Goal: Task Accomplishment & Management: Complete application form

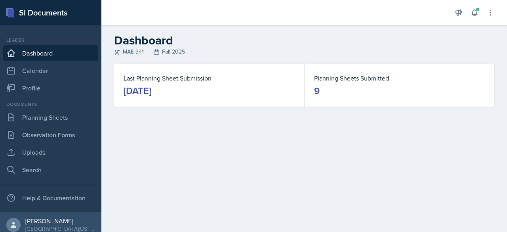
scroll to position [5, 0]
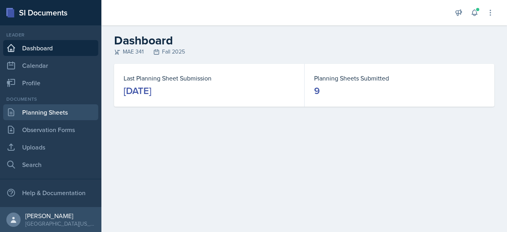
click at [59, 115] on link "Planning Sheets" at bounding box center [50, 112] width 95 height 16
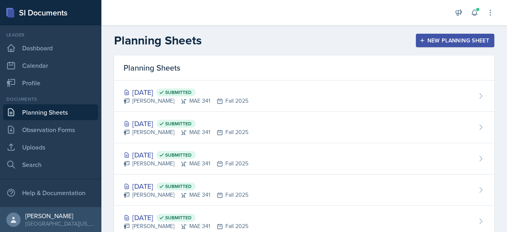
click at [431, 42] on div "New Planning Sheet" at bounding box center [455, 40] width 68 height 6
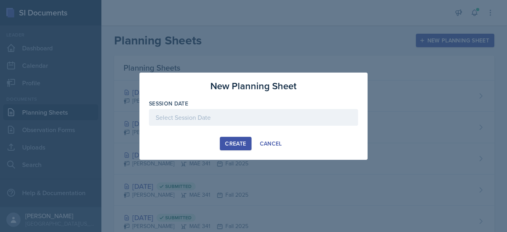
click at [241, 122] on div at bounding box center [253, 117] width 209 height 17
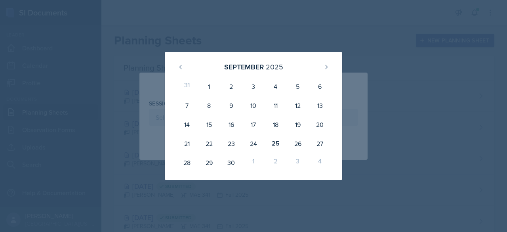
click at [272, 148] on div "25" at bounding box center [276, 143] width 22 height 19
type input "September 25th, 2025"
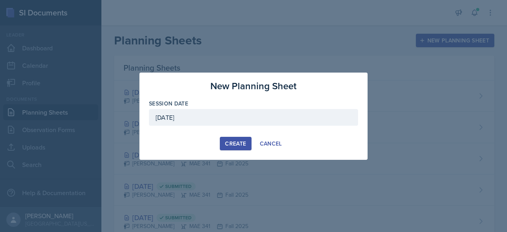
click at [248, 141] on button "Create" at bounding box center [235, 143] width 31 height 13
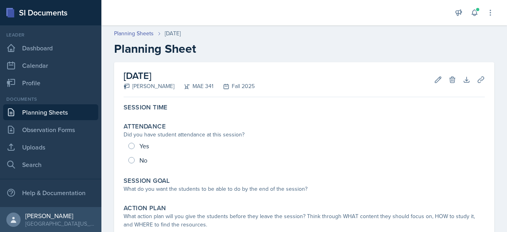
click at [155, 146] on div "Yes No" at bounding box center [305, 153] width 362 height 29
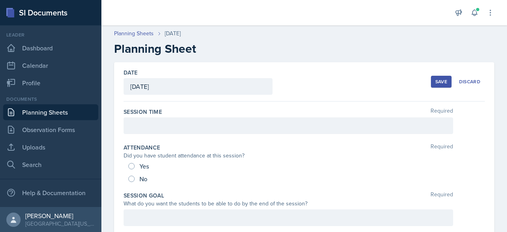
click at [147, 132] on div at bounding box center [289, 125] width 330 height 17
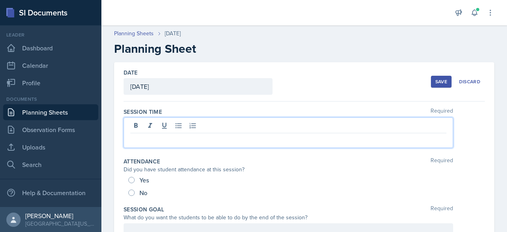
click at [189, 140] on p at bounding box center [288, 140] width 316 height 10
click at [144, 179] on span "Yes" at bounding box center [145, 180] width 10 height 8
click at [135, 179] on input "Yes" at bounding box center [131, 180] width 6 height 6
radio input "true"
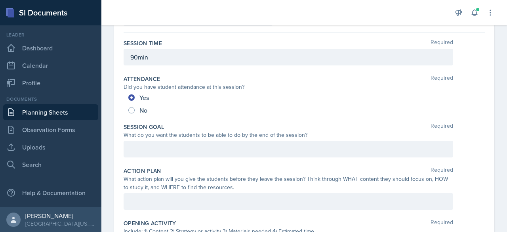
click at [202, 152] on p at bounding box center [288, 149] width 316 height 10
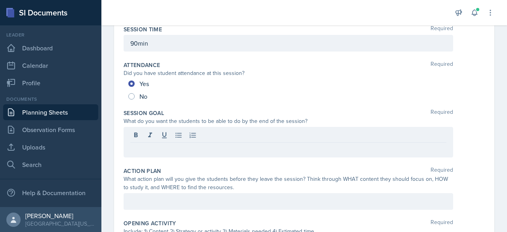
click at [169, 149] on p at bounding box center [288, 149] width 316 height 10
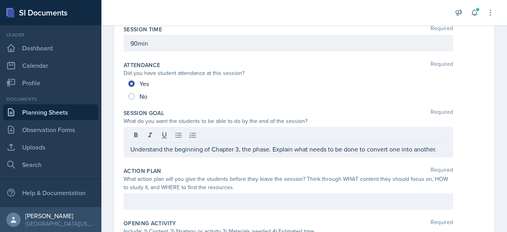
click at [274, 199] on div at bounding box center [289, 201] width 330 height 17
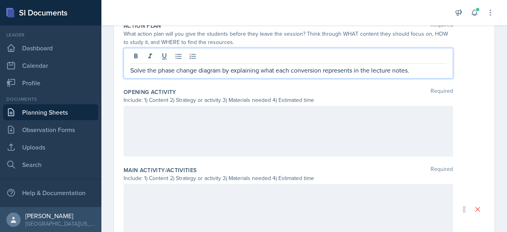
scroll to position [242, 0]
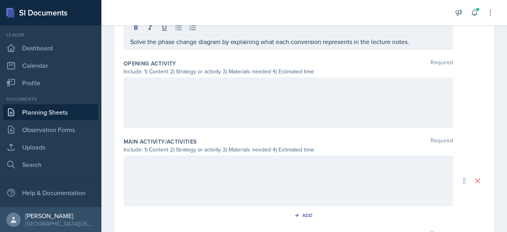
click at [177, 105] on div at bounding box center [289, 102] width 330 height 51
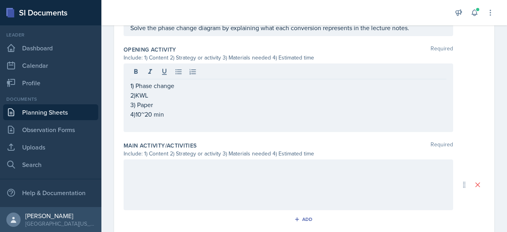
click at [267, 186] on div at bounding box center [289, 184] width 330 height 51
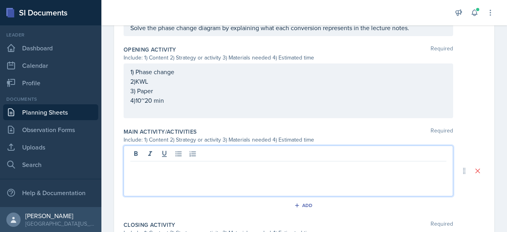
scroll to position [256, 0]
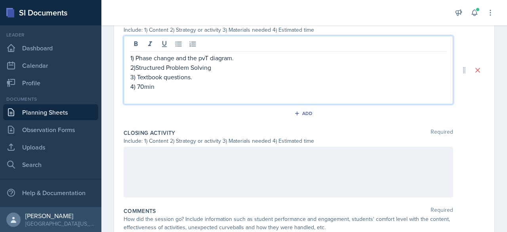
click at [244, 171] on div at bounding box center [289, 172] width 330 height 51
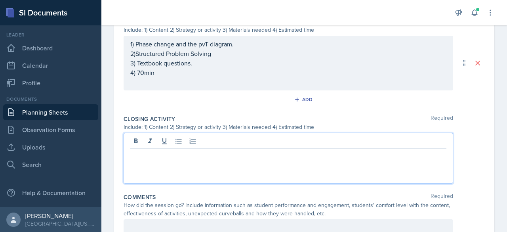
scroll to position [365, 0]
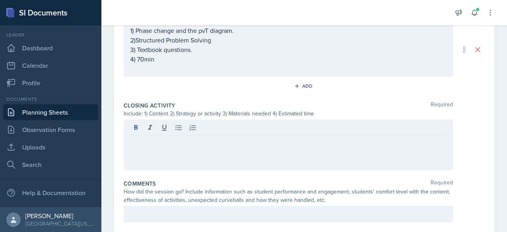
click at [151, 152] on div at bounding box center [289, 144] width 330 height 51
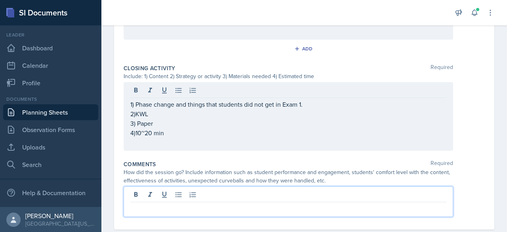
click at [174, 204] on p at bounding box center [288, 209] width 316 height 10
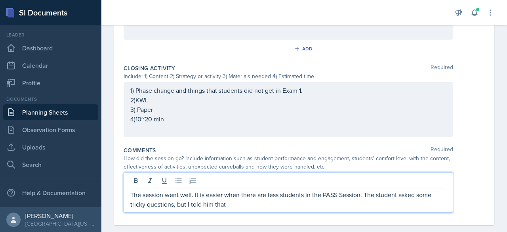
scroll to position [412, 0]
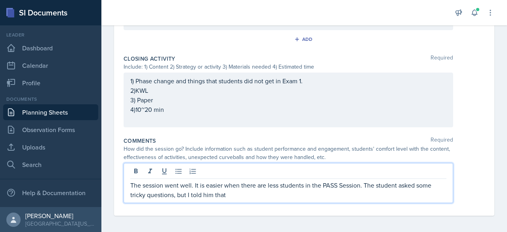
click at [248, 195] on p "The session went well. It is easier when there are less students in the PASS Se…" at bounding box center [288, 189] width 316 height 19
click at [314, 191] on p "The session went well. It is easier when there are less students in the PASS Se…" at bounding box center [288, 189] width 316 height 19
click at [396, 194] on p "The session went well. It is easier when there are less students in the PASS Se…" at bounding box center [288, 189] width 316 height 19
click at [283, 137] on div "Comments Required" at bounding box center [305, 141] width 362 height 8
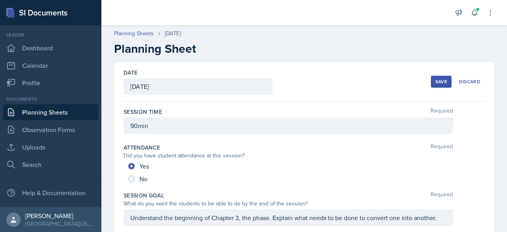
click at [435, 78] on button "Save" at bounding box center [441, 82] width 21 height 12
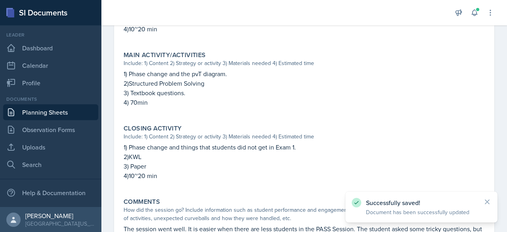
scroll to position [356, 0]
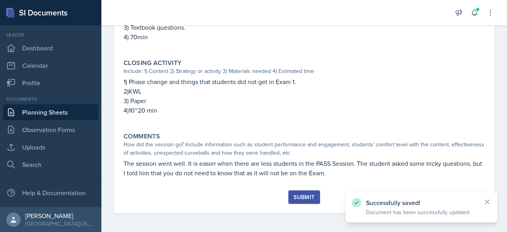
click at [313, 193] on button "Submit" at bounding box center [304, 196] width 31 height 13
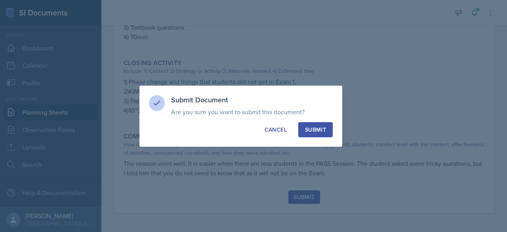
click at [321, 130] on div "Submit" at bounding box center [315, 130] width 21 height 8
radio input "true"
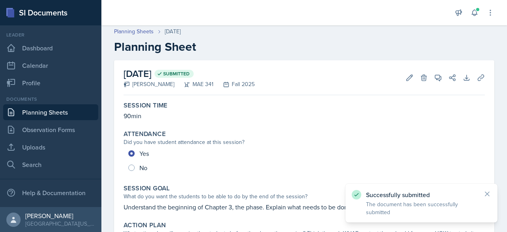
scroll to position [0, 0]
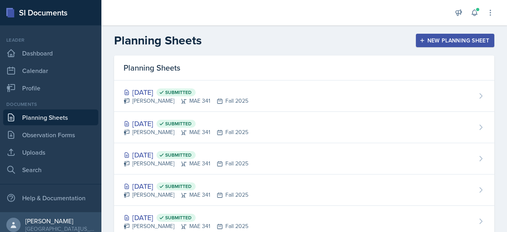
click at [159, 87] on div "[DATE] Submitted" at bounding box center [186, 92] width 125 height 11
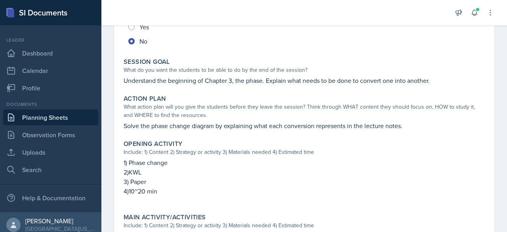
scroll to position [130, 0]
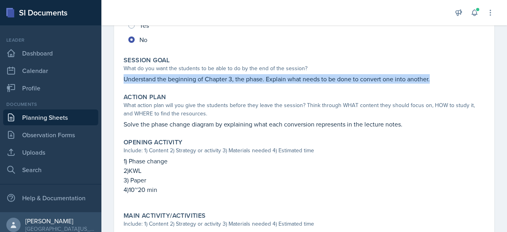
drag, startPoint x: 121, startPoint y: 80, endPoint x: 452, endPoint y: 79, distance: 330.6
click at [452, 79] on div "Session Goal What do you want the students to be able to do by the end of the s…" at bounding box center [305, 70] width 368 height 34
copy p "Understand the beginning of Chapter 3, the phase. Explain what needs to be done…"
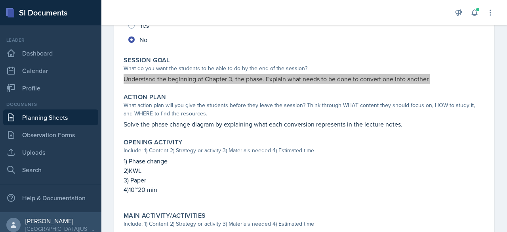
scroll to position [176, 0]
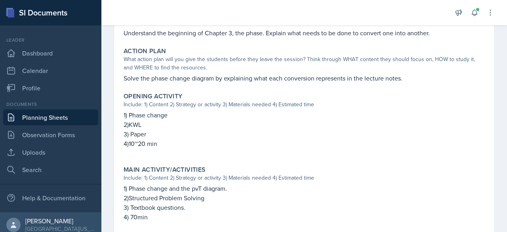
click at [125, 77] on p "Solve the phase change diagram by explaining what each conversion represents in…" at bounding box center [305, 78] width 362 height 10
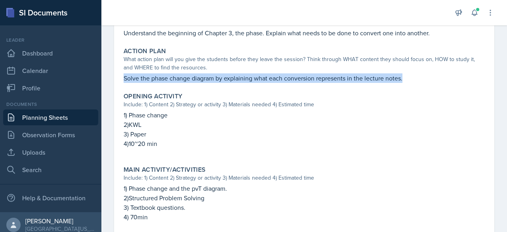
drag, startPoint x: 123, startPoint y: 78, endPoint x: 408, endPoint y: 80, distance: 285.0
click at [408, 80] on div "Action Plan What action plan will you give the students before they leave the s…" at bounding box center [305, 65] width 368 height 42
copy p "Solve the phase change diagram by explaining what each conversion represents in…"
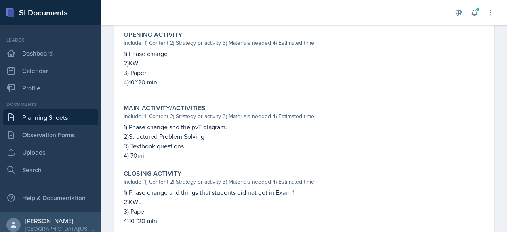
scroll to position [238, 0]
drag, startPoint x: 169, startPoint y: 84, endPoint x: 121, endPoint y: 54, distance: 57.0
click at [121, 54] on div "Opening Activity Include: 1) Content 2) Strategy or activity 3) Materials neede…" at bounding box center [305, 62] width 368 height 70
copy div "1) Phase change 2)KWL 3) Paper 4)10~20 min"
click at [191, 137] on p "2)Structured Problem Solving" at bounding box center [305, 136] width 362 height 10
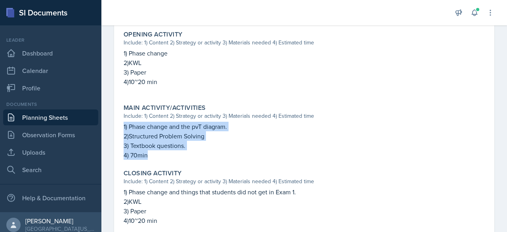
drag, startPoint x: 163, startPoint y: 157, endPoint x: 118, endPoint y: 123, distance: 56.0
click at [118, 123] on div "[DATE] Submitted [PERSON_NAME] 341 Fall 2025 Edit Delete View Comments Comments…" at bounding box center [304, 53] width 381 height 459
copy div "1) Phase change and the pvT diagram. 2)Structured Problem Solving 3) Textbook q…"
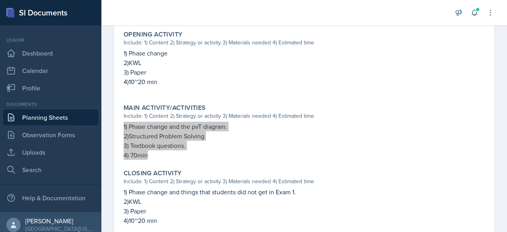
scroll to position [303, 0]
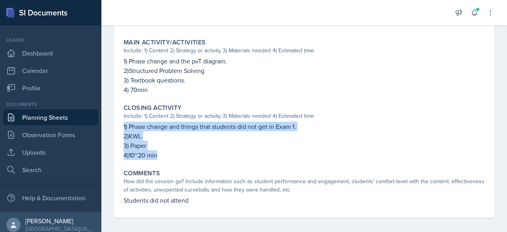
drag, startPoint x: 165, startPoint y: 156, endPoint x: 121, endPoint y: 124, distance: 53.9
click at [121, 124] on div "Closing Activity Include: 1) Content 2) Strategy or activity 3) Materials neede…" at bounding box center [305, 132] width 368 height 62
copy div "1) Phase change and things that students did not get in Exam 1. 2)KWL 3) Paper …"
